Goal: Task Accomplishment & Management: Complete application form

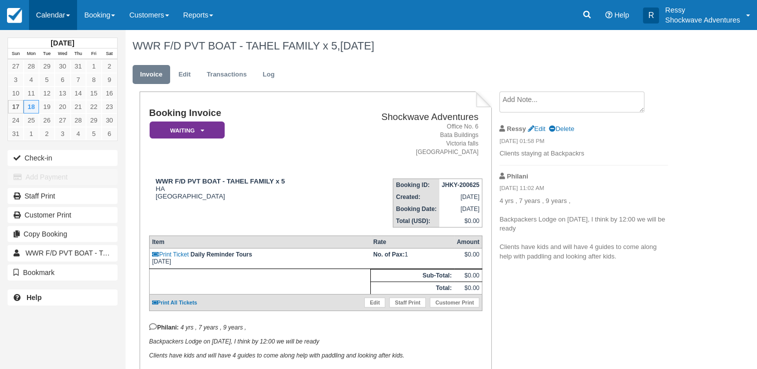
click at [66, 18] on link "Calendar" at bounding box center [53, 15] width 48 height 30
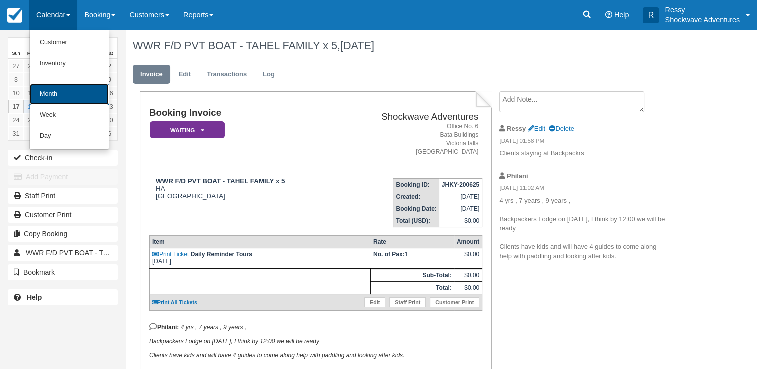
click at [68, 97] on link "Month" at bounding box center [69, 94] width 79 height 21
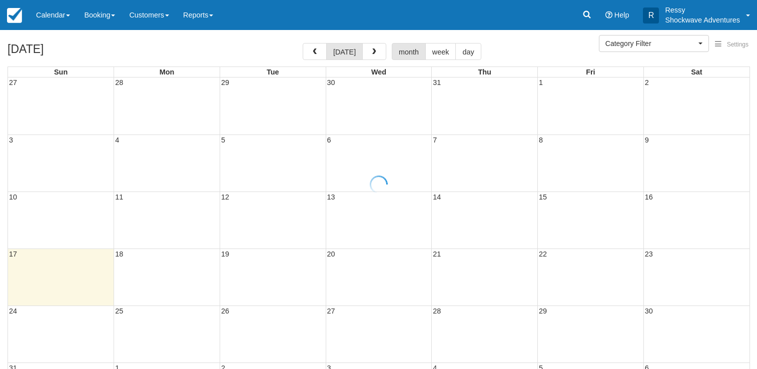
select select
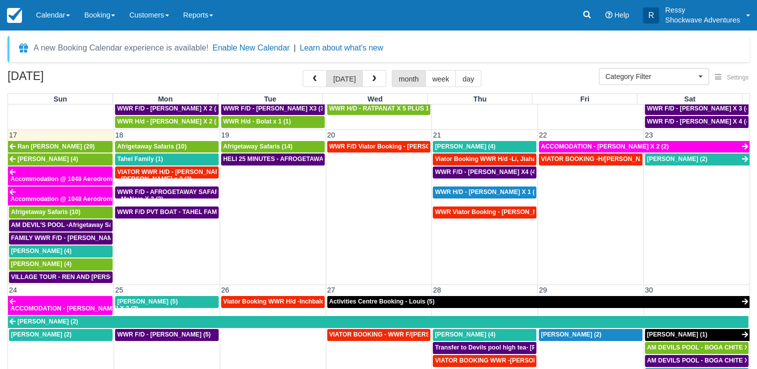
scroll to position [444, 0]
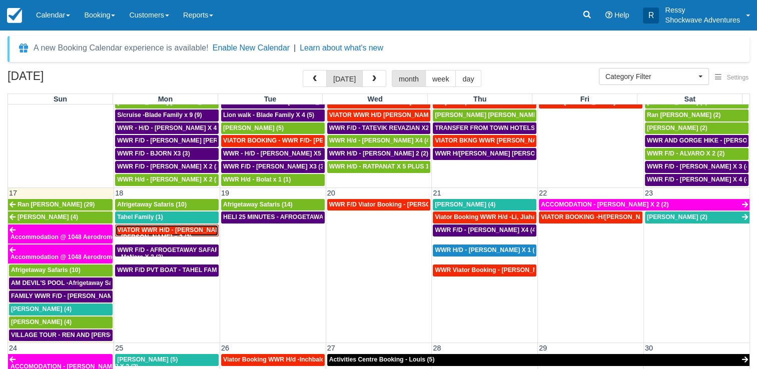
click at [172, 227] on span "VIATOR WWR H/D - Da Silva, Jeanette X 3 (3)" at bounding box center [179, 230] width 124 height 7
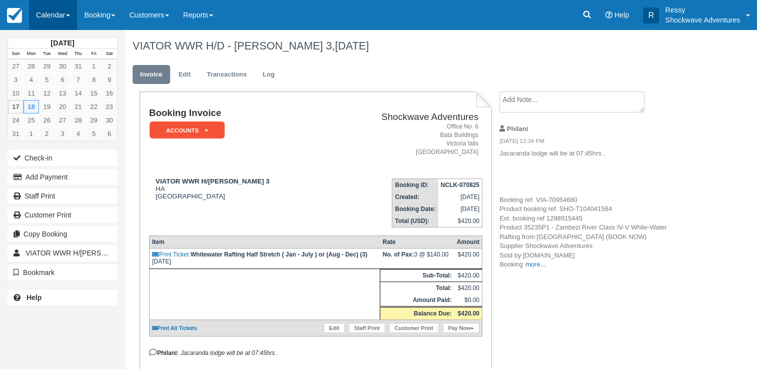
click at [38, 14] on link "Calendar" at bounding box center [53, 15] width 48 height 30
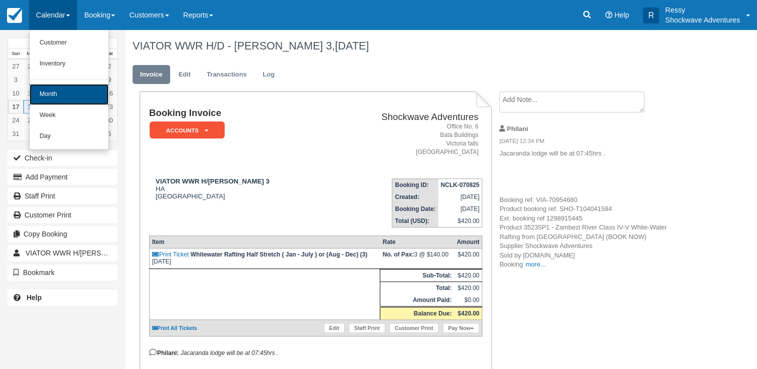
click at [75, 89] on link "Month" at bounding box center [69, 94] width 79 height 21
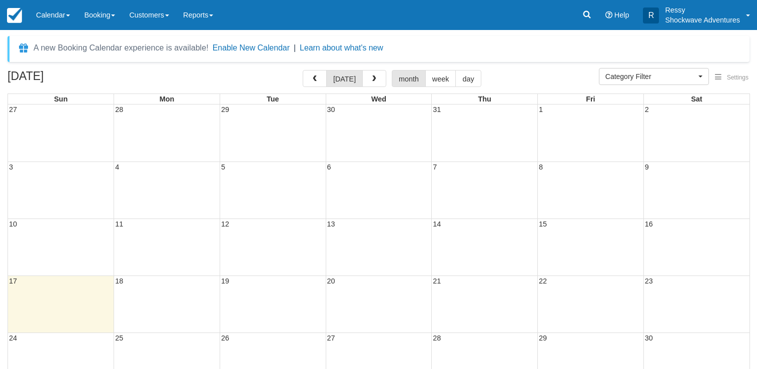
select select
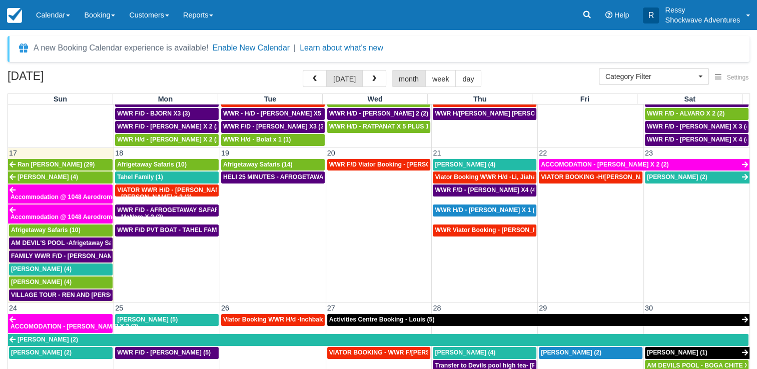
scroll to position [500, 0]
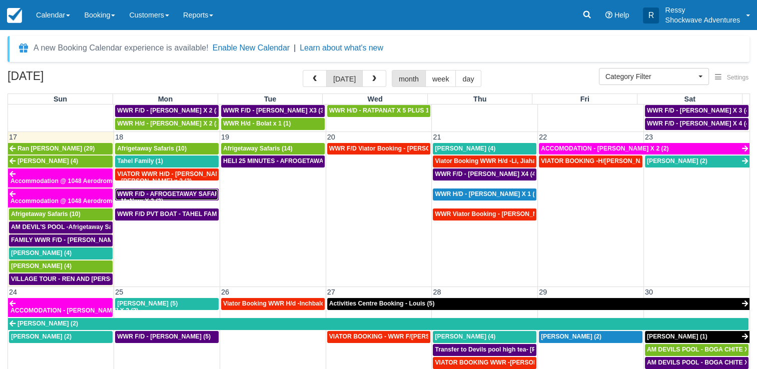
click at [174, 191] on span "WWR F/D - AFROGETAWAY SAFARIS X5 (5)" at bounding box center [180, 194] width 126 height 7
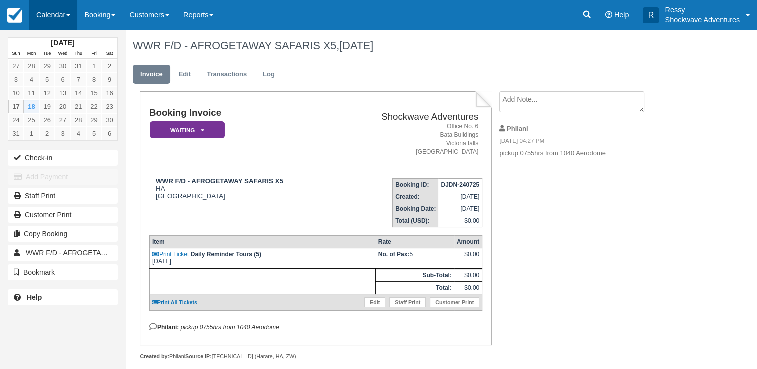
click at [59, 11] on link "Calendar" at bounding box center [53, 15] width 48 height 30
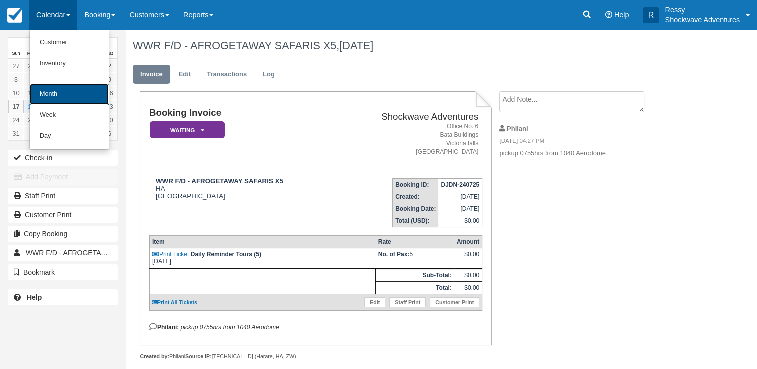
click at [78, 93] on link "Month" at bounding box center [69, 94] width 79 height 21
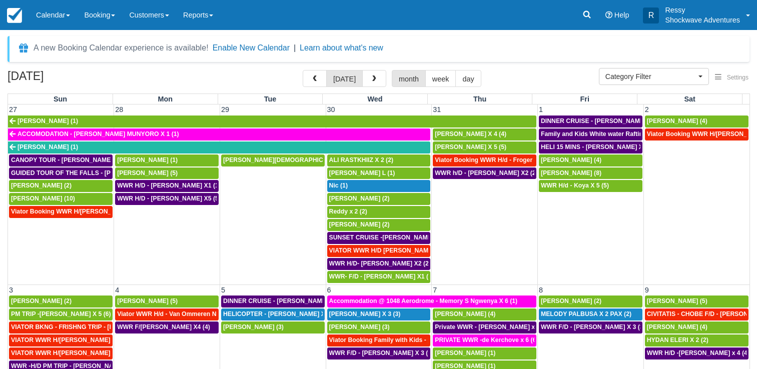
select select
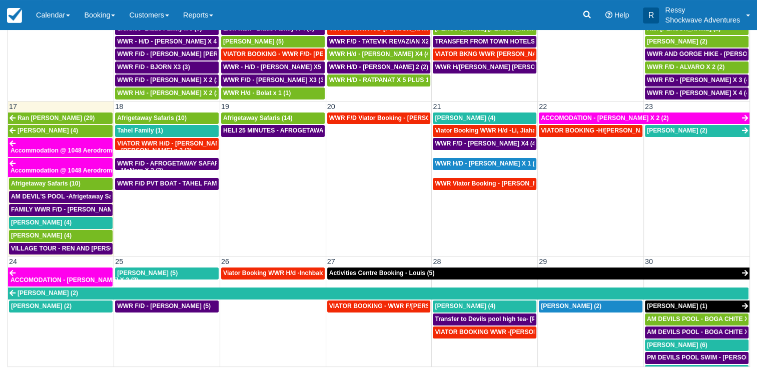
scroll to position [444, 0]
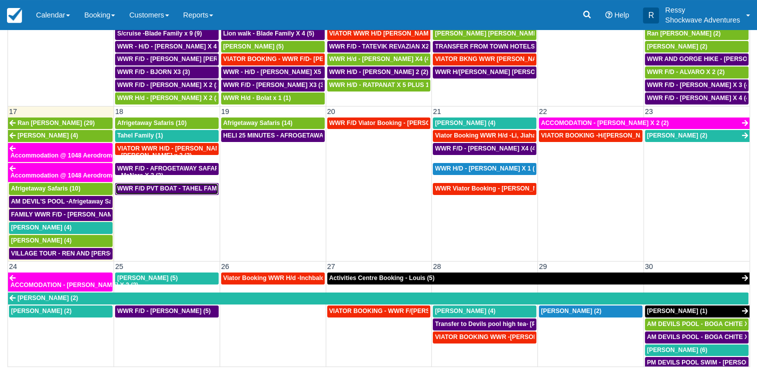
click at [194, 185] on span "WWR F/D PVT BOAT - TAHEL FAMILY x 5 (1)" at bounding box center [181, 188] width 128 height 7
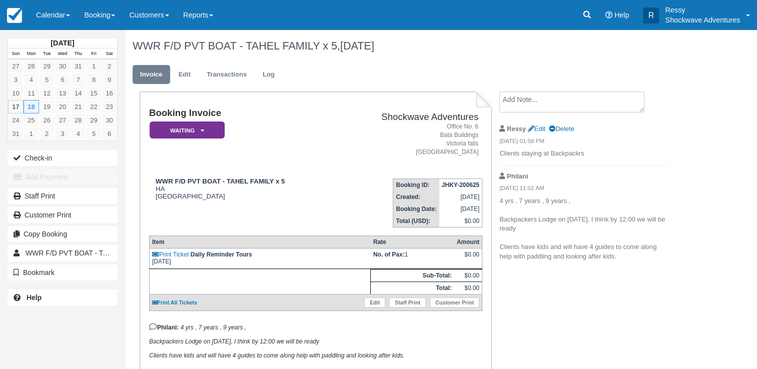
click at [703, 297] on div "[DATE] Sun Mon Tue Wed Thu Fri Sat 27 28 29 30 31 1 2 3 4 5 6 7 8 9 10 11 12 13…" at bounding box center [378, 199] width 757 height 339
click at [65, 9] on link "Calendar" at bounding box center [53, 15] width 48 height 30
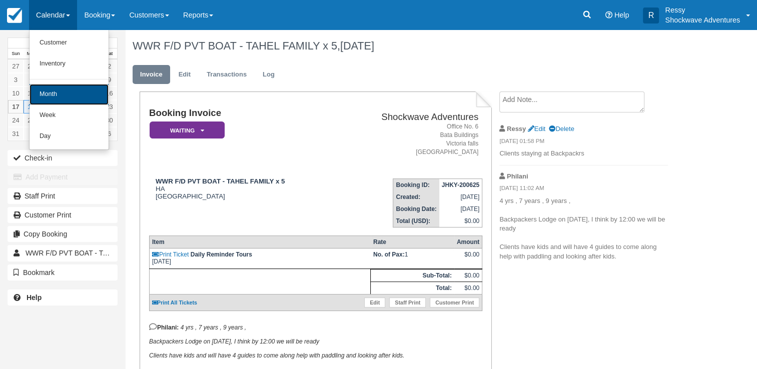
click at [58, 100] on link "Month" at bounding box center [69, 94] width 79 height 21
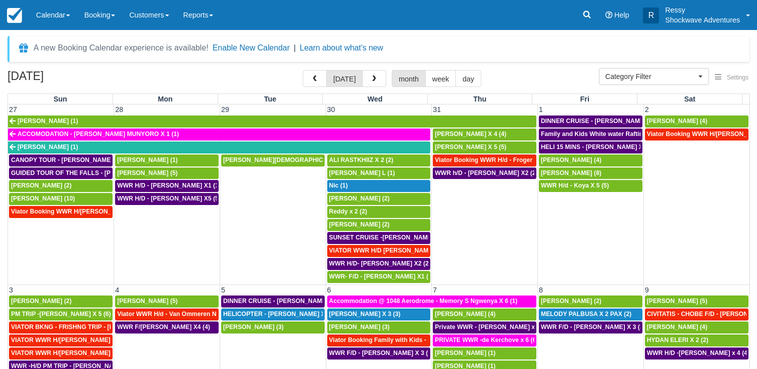
select select
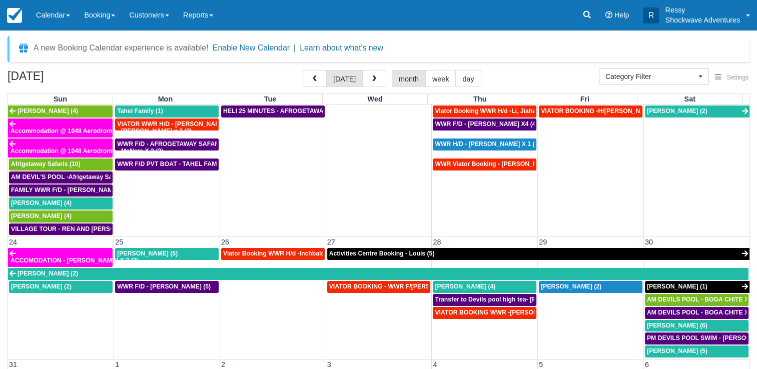
scroll to position [594, 0]
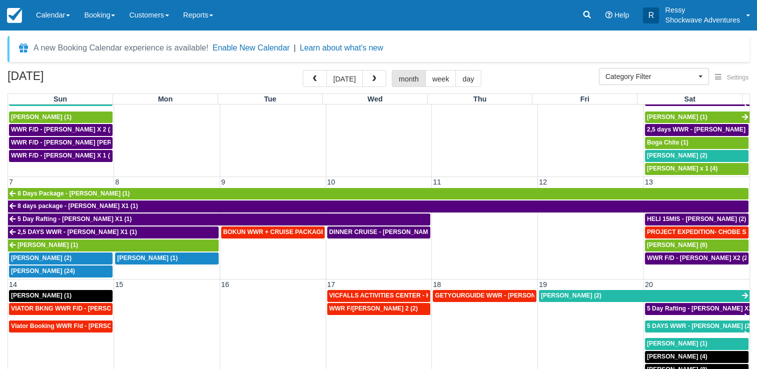
scroll to position [57, 0]
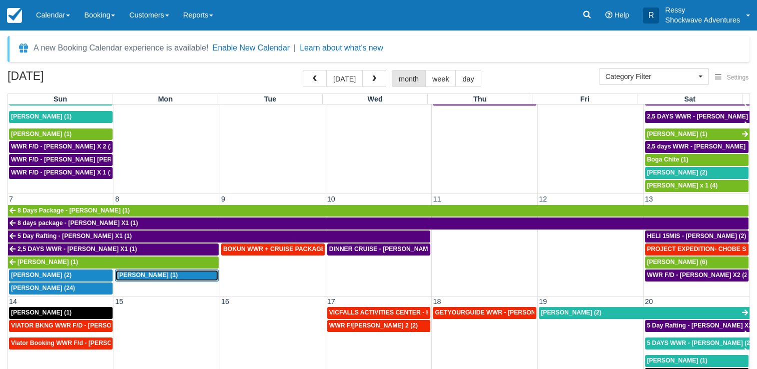
click at [172, 272] on span "Rodney Carabott (1)" at bounding box center [147, 275] width 61 height 7
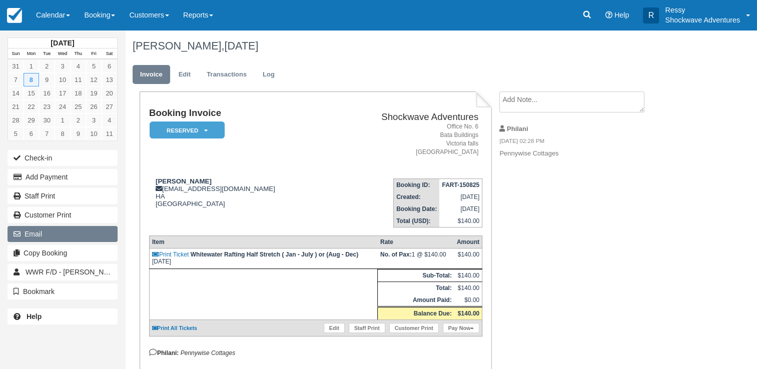
click at [67, 235] on button "Email" at bounding box center [63, 234] width 110 height 16
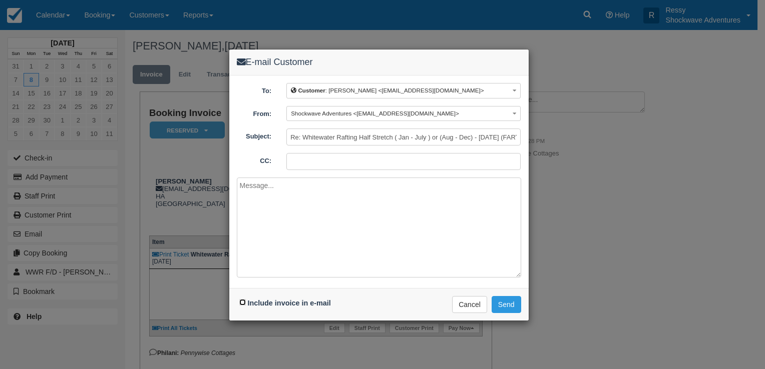
click at [241, 302] on input "Include invoice in e-mail" at bounding box center [242, 302] width 7 height 7
checkbox input "true"
click at [519, 307] on button "Send" at bounding box center [506, 304] width 30 height 17
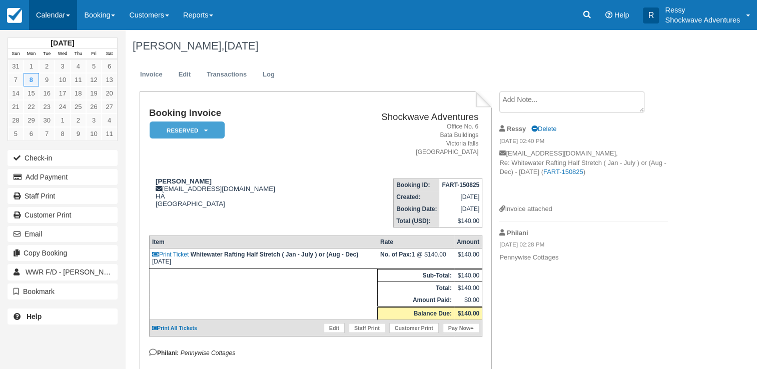
click at [54, 14] on link "Calendar" at bounding box center [53, 15] width 48 height 30
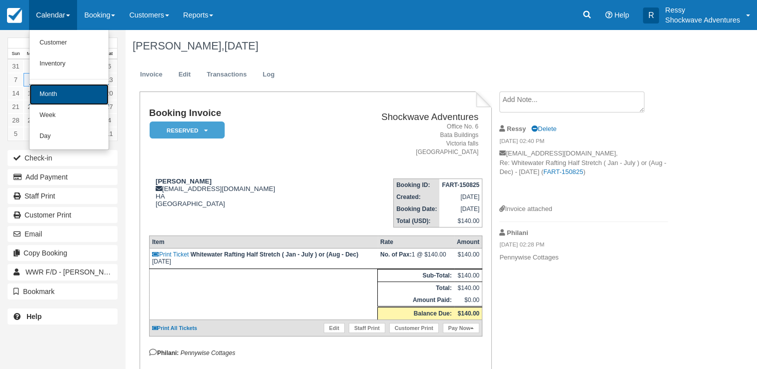
click at [80, 93] on link "Month" at bounding box center [69, 94] width 79 height 21
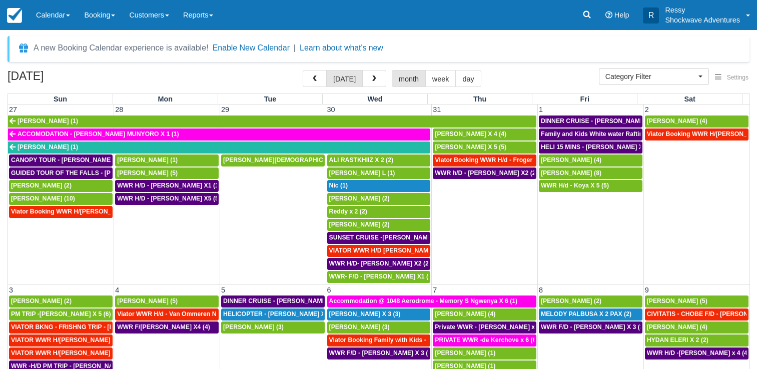
select select
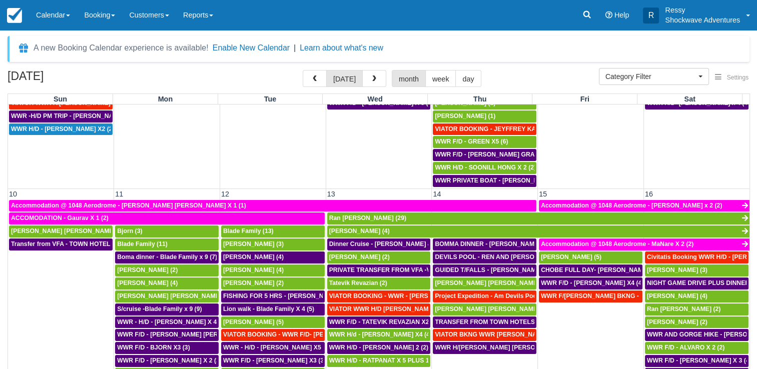
scroll to position [450, 0]
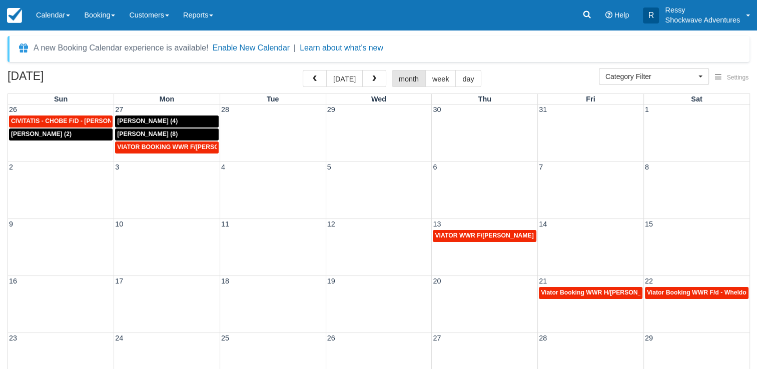
click at [693, 249] on div "9 10 11 12 13 14 15 VIATOR WWR F/D - Holland, Sara X 2 (2)" at bounding box center [379, 247] width 742 height 57
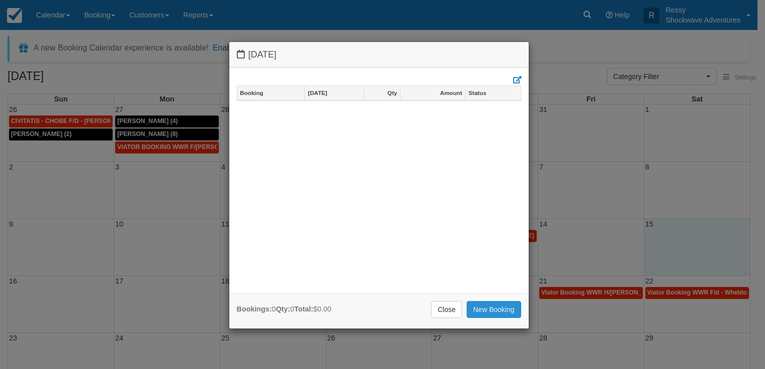
click at [489, 309] on link "New Booking" at bounding box center [493, 309] width 55 height 17
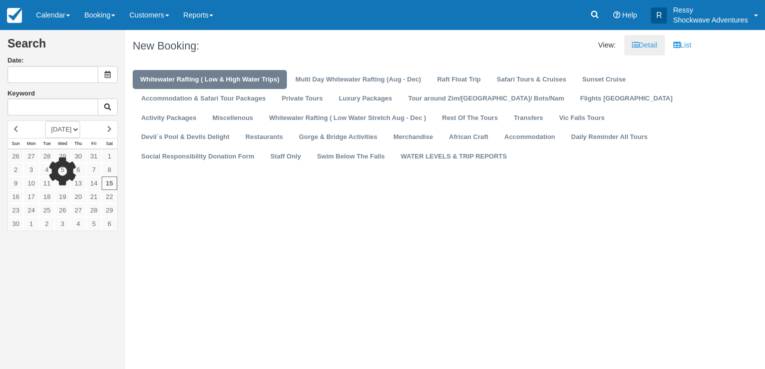
type input "[DATE]"
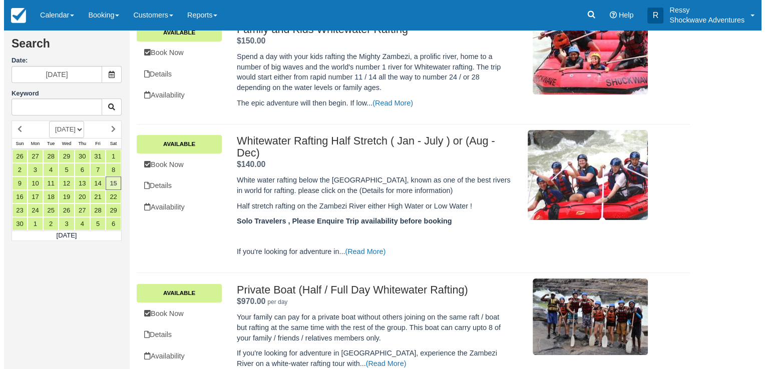
scroll to position [150, 0]
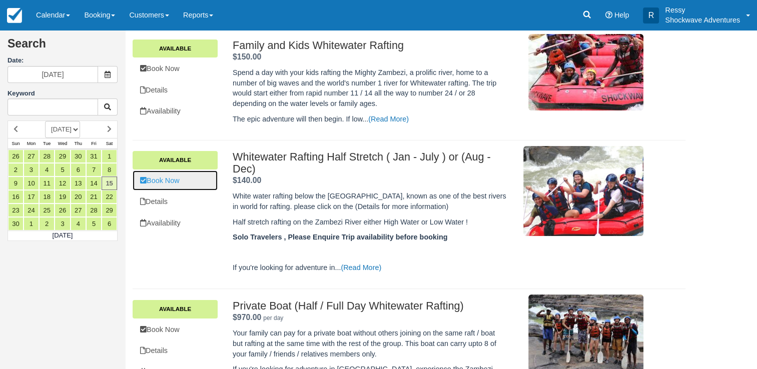
click at [183, 183] on link "Book Now" at bounding box center [175, 181] width 85 height 21
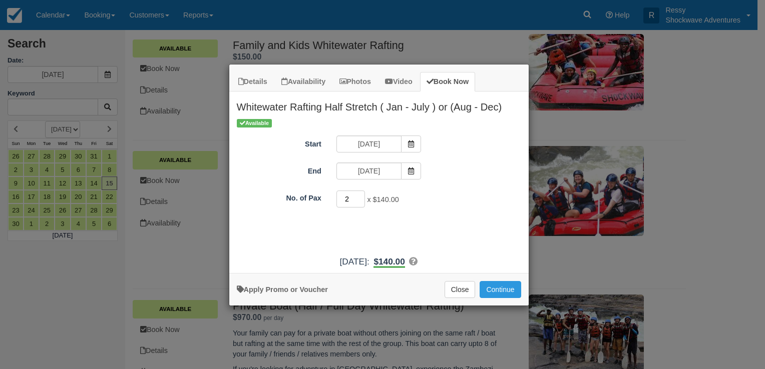
type input "2"
click at [361, 194] on input "2" at bounding box center [350, 199] width 29 height 17
click at [509, 285] on button "Continue" at bounding box center [499, 289] width 41 height 17
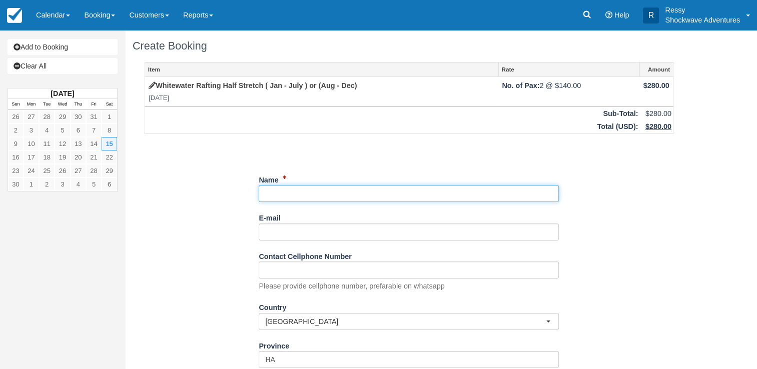
click at [306, 193] on input "Name" at bounding box center [409, 193] width 300 height 17
paste input "[PERSON_NAME]"
click at [267, 191] on input "Name" at bounding box center [409, 193] width 300 height 17
click at [435, 191] on input "Name" at bounding box center [409, 193] width 300 height 17
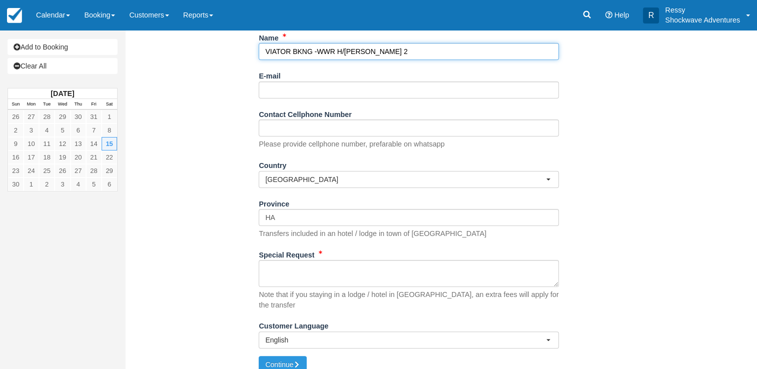
type input "VIATOR BKNG -WWR H/[PERSON_NAME] 2"
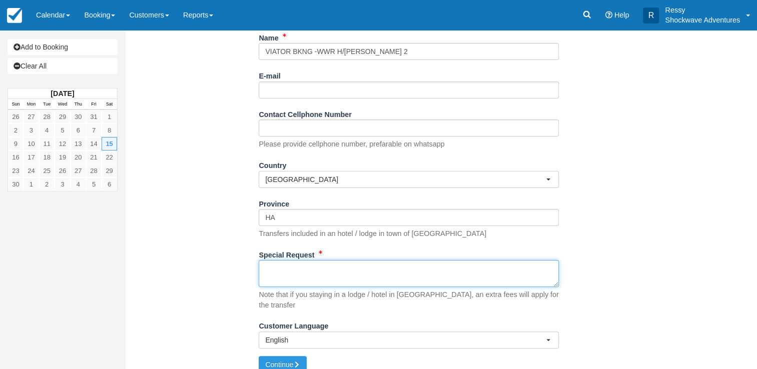
click at [301, 271] on textarea "Special Request" at bounding box center [409, 273] width 300 height 27
paste textarea "Hendrych, George"
type textarea "H"
paste textarea "Booking ref. VIA-71802389 Product booking ref. SHO-T105113827 Ext. booking ref …"
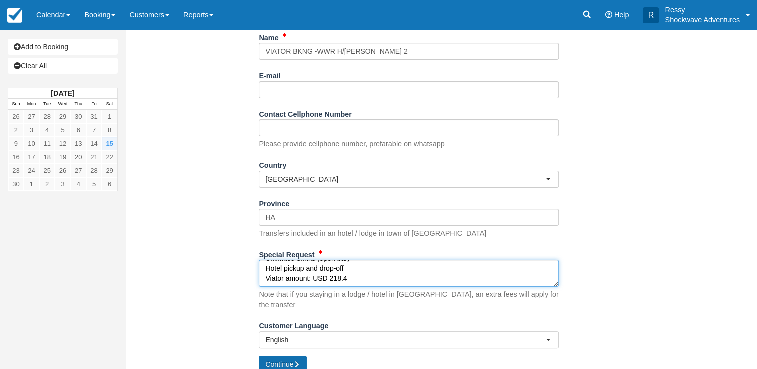
type textarea "Booking ref. VIA-71802389 Product booking ref. SHO-T105113827 Ext. booking ref …"
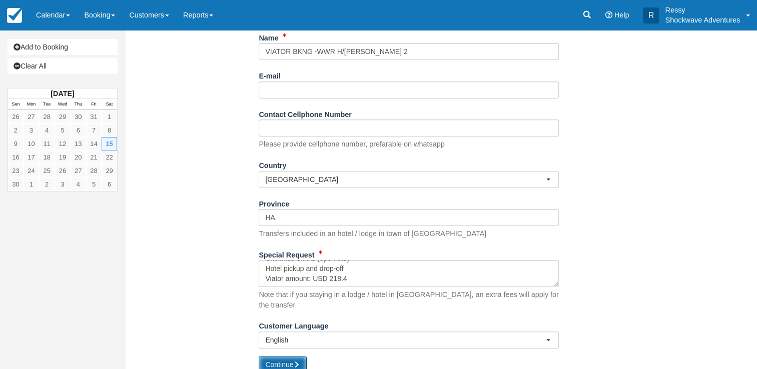
click at [283, 356] on button "Continue" at bounding box center [283, 364] width 48 height 17
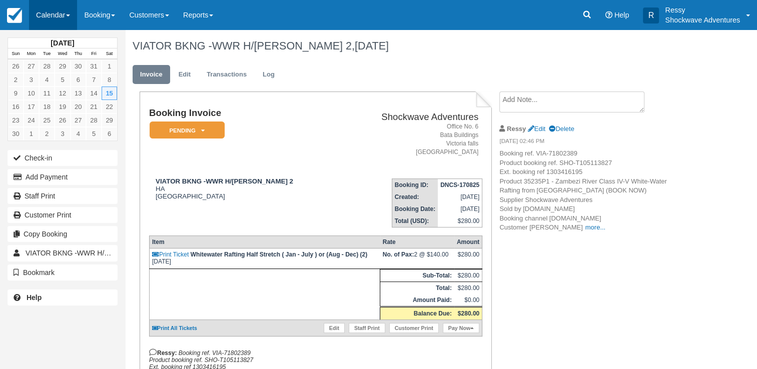
click at [63, 8] on link "Calendar" at bounding box center [53, 15] width 48 height 30
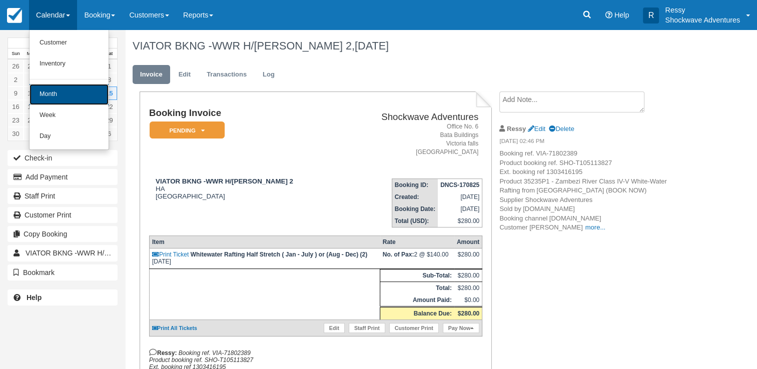
click at [70, 94] on link "Month" at bounding box center [69, 94] width 79 height 21
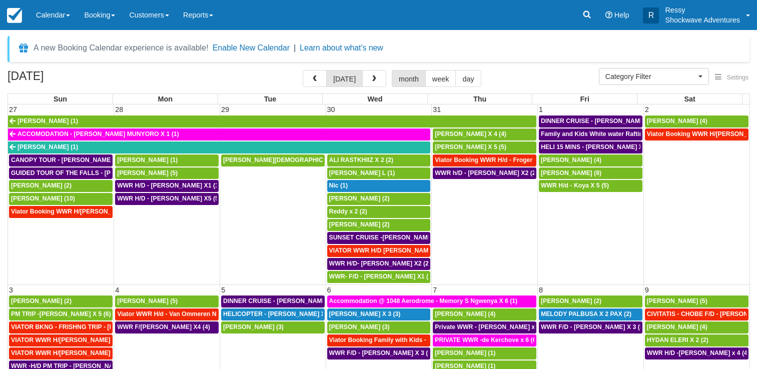
select select
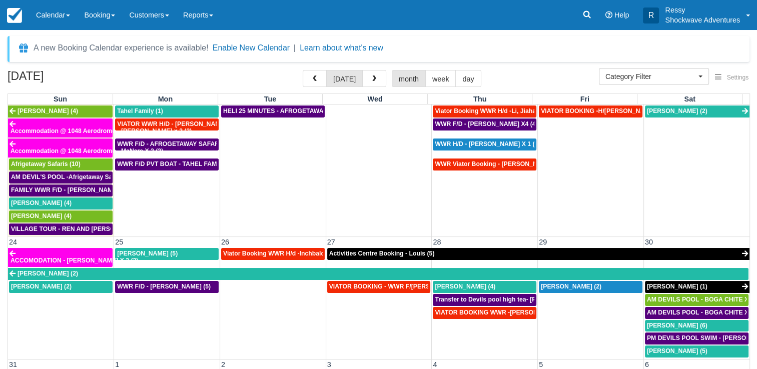
scroll to position [500, 0]
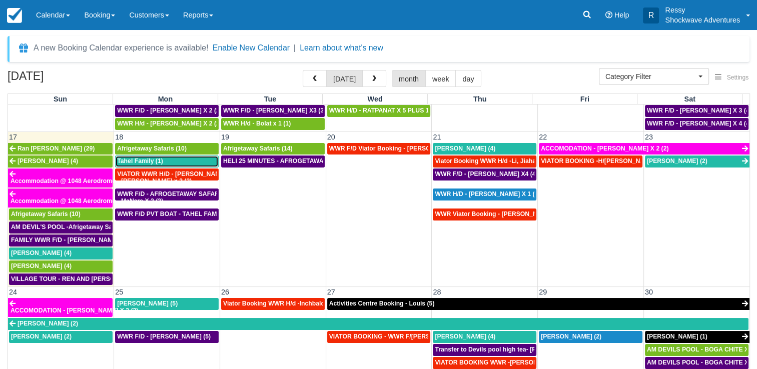
click at [201, 158] on div "Tahel Family (1)" at bounding box center [167, 162] width 100 height 8
